Goal: Task Accomplishment & Management: Manage account settings

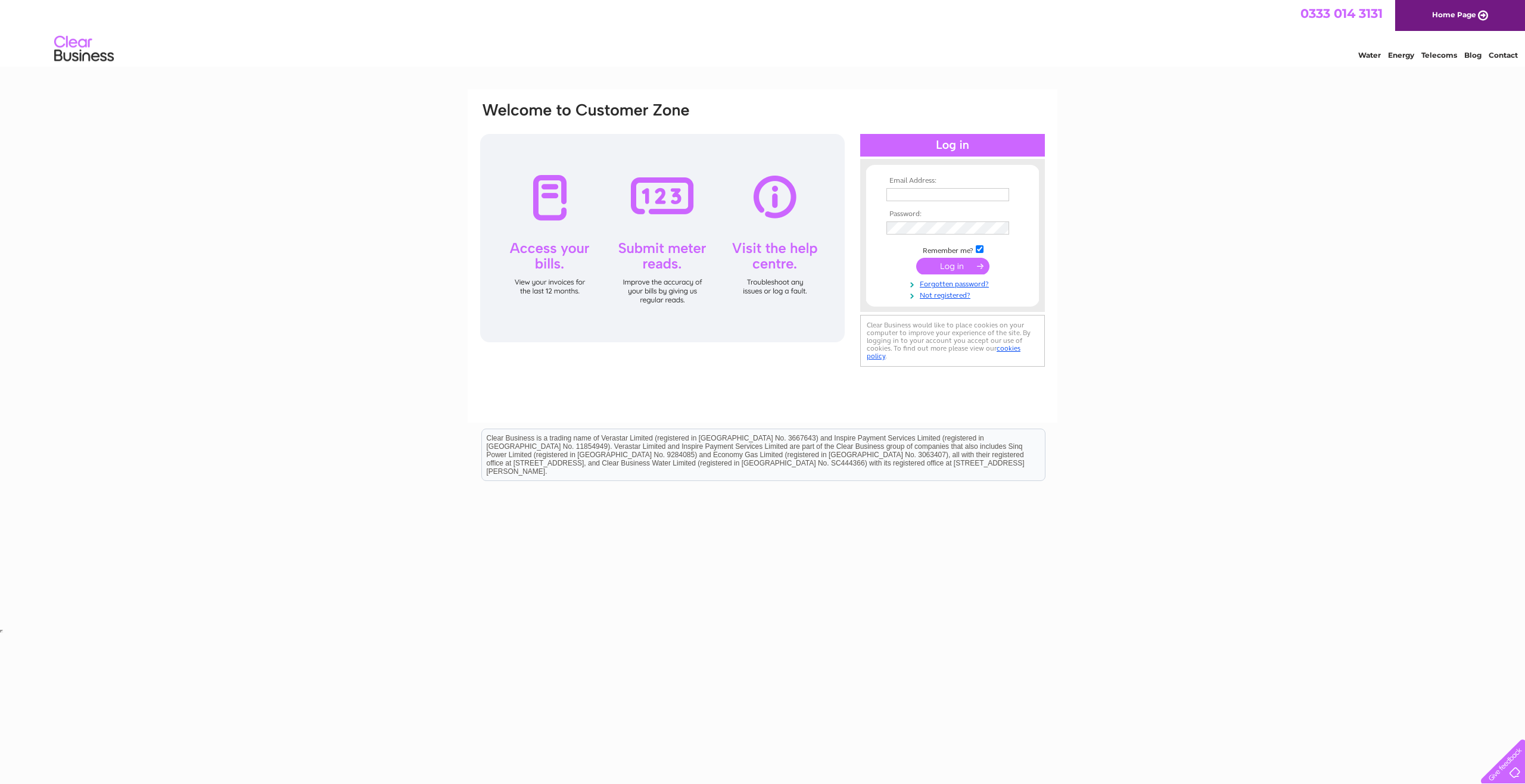
type input "shirleyhaigh23@gmail.com"
click at [952, 265] on input "submit" at bounding box center [952, 266] width 73 height 17
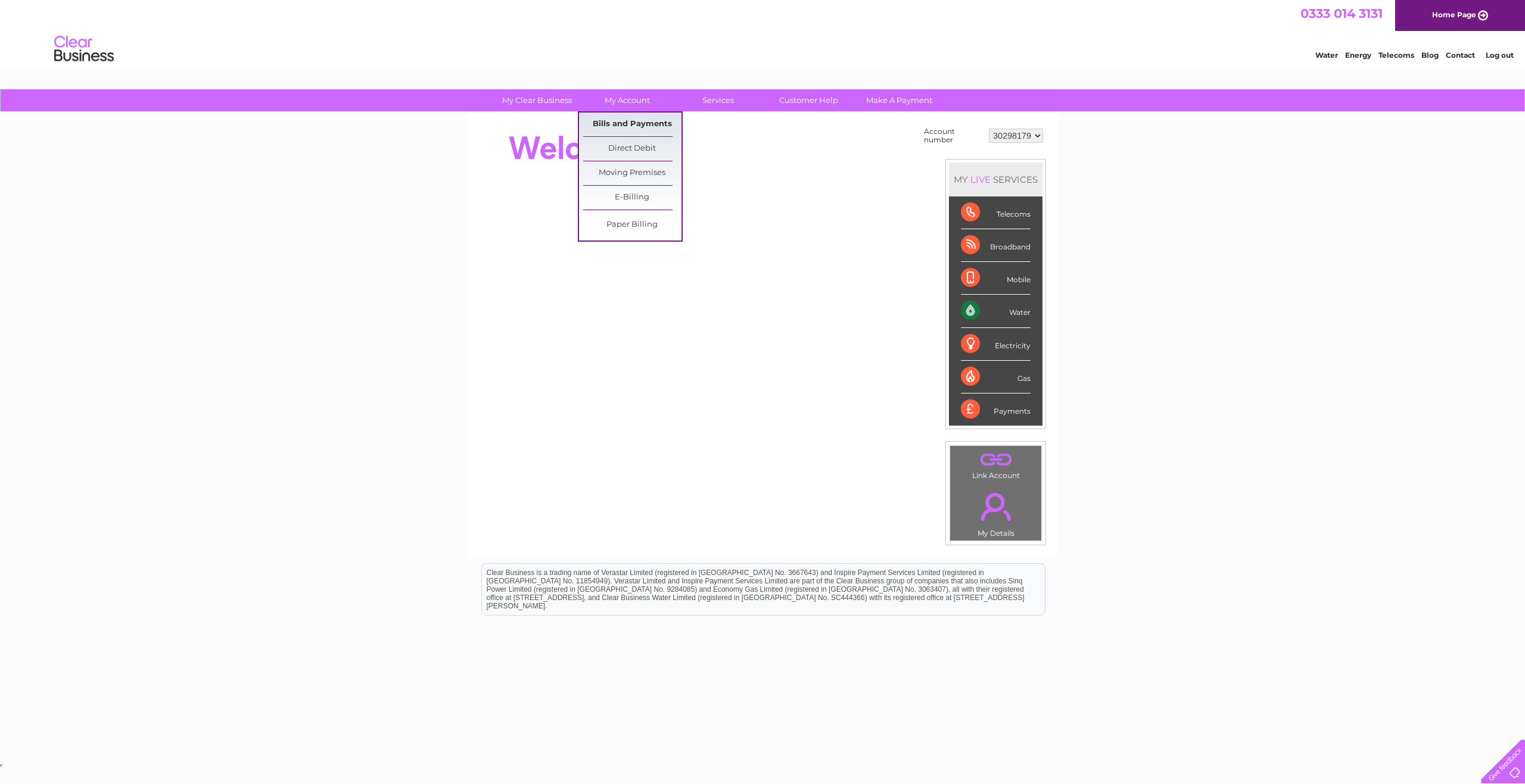
click at [629, 124] on link "Bills and Payments" at bounding box center [632, 124] width 98 height 24
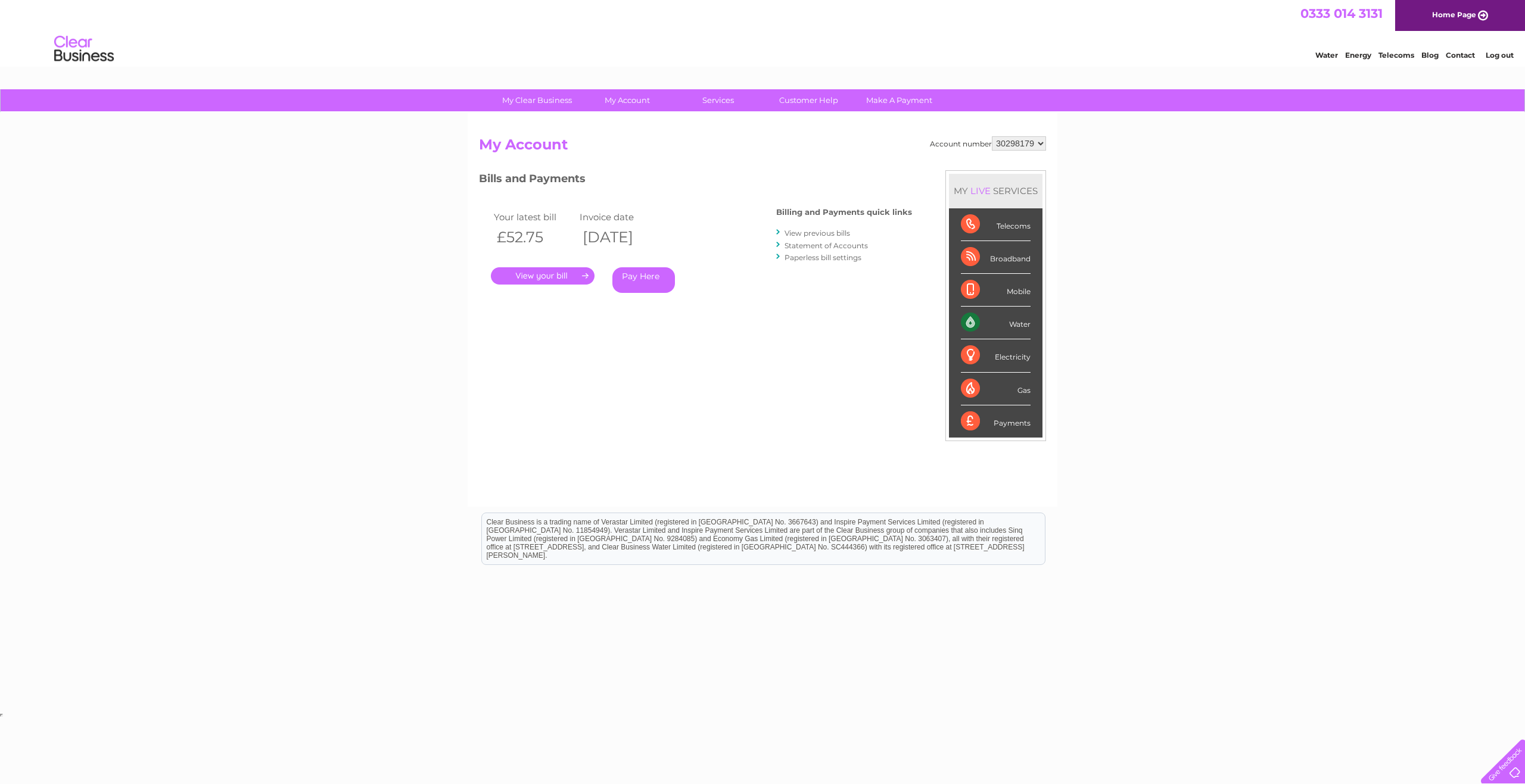
click at [536, 275] on link "." at bounding box center [542, 276] width 104 height 17
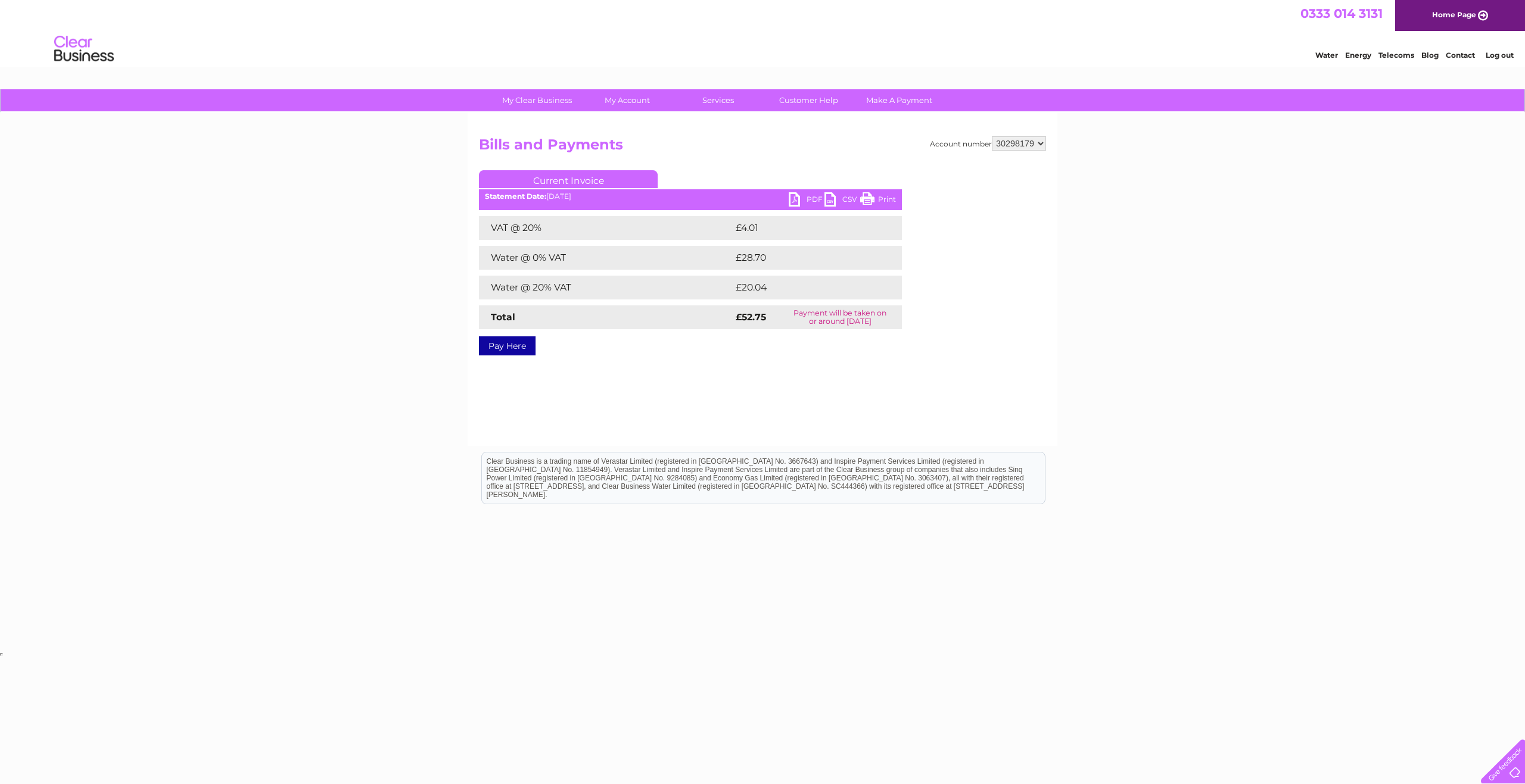
click at [816, 200] on link "PDF" at bounding box center [806, 201] width 36 height 17
